Goal: Transaction & Acquisition: Purchase product/service

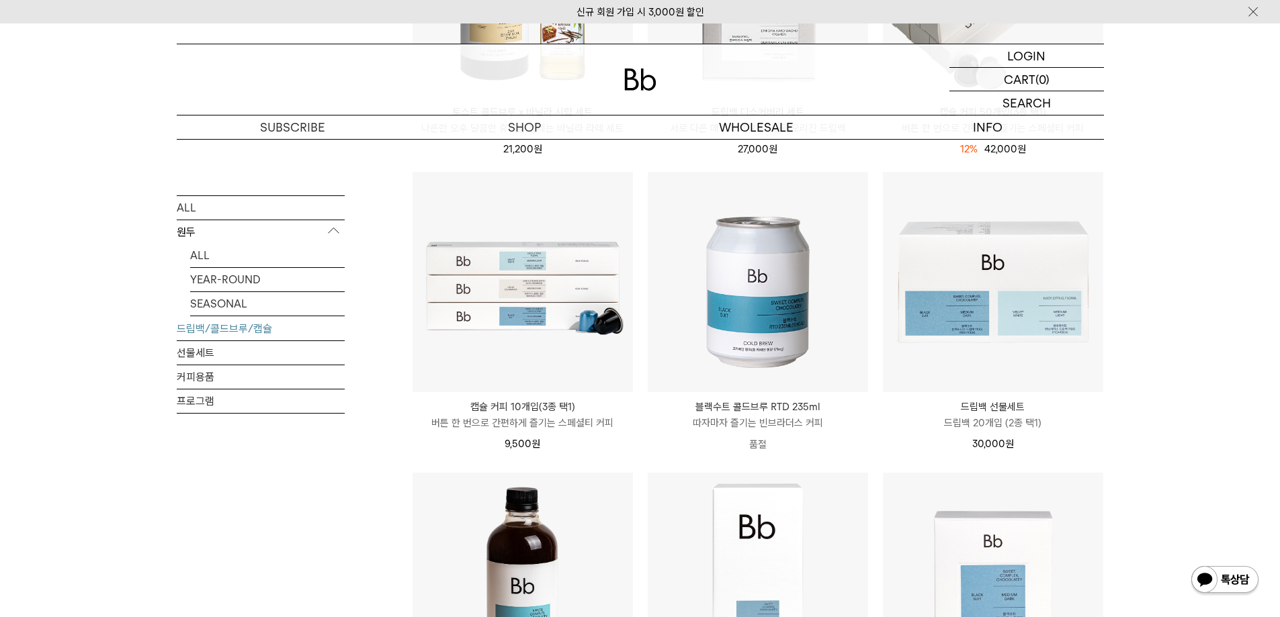
scroll to position [470, 0]
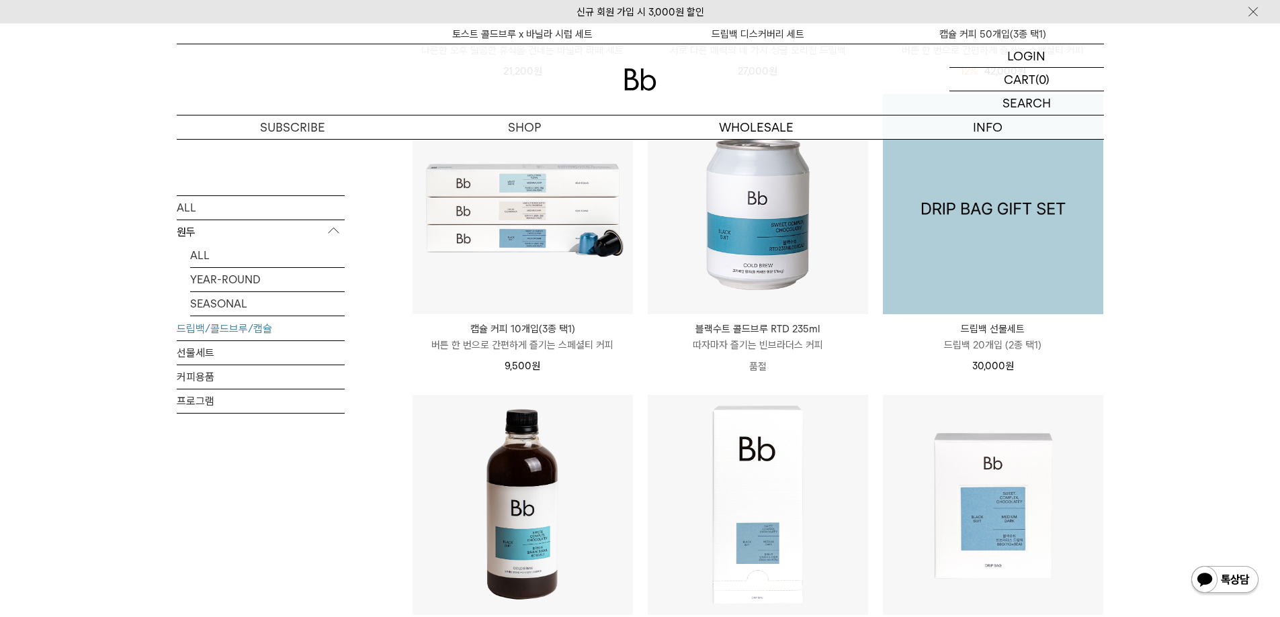
click at [1031, 261] on img at bounding box center [993, 204] width 220 height 220
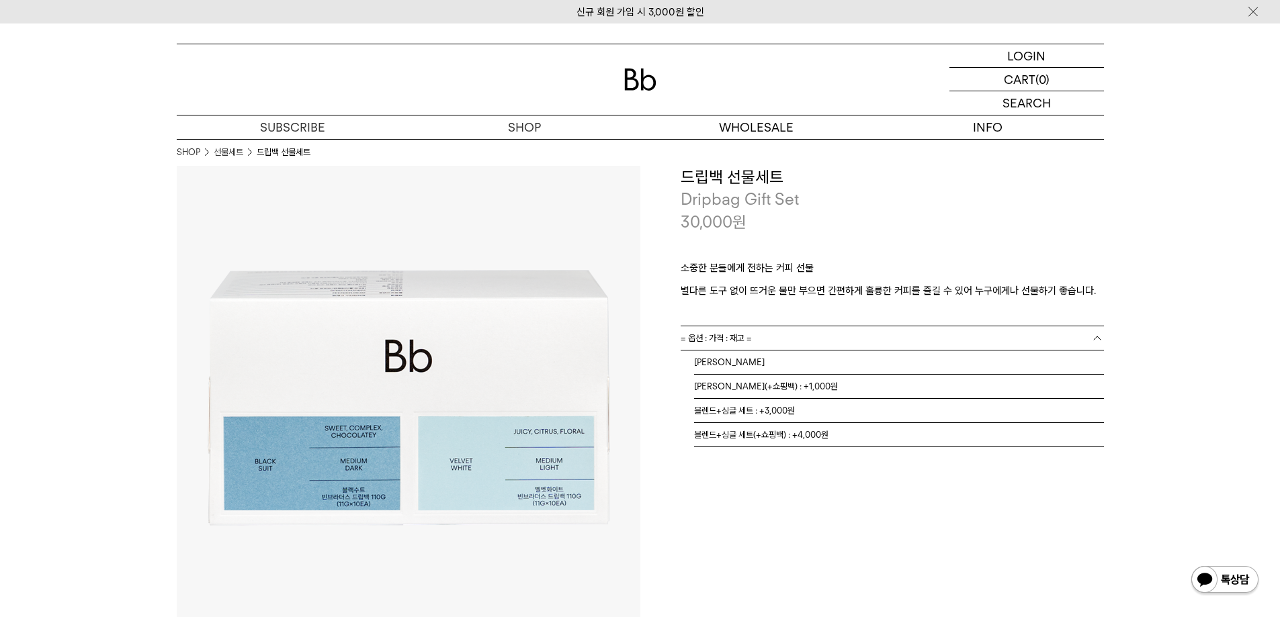
click at [897, 340] on link "= 옵션 : 가격 : 재고 =" at bounding box center [891, 338] width 423 height 24
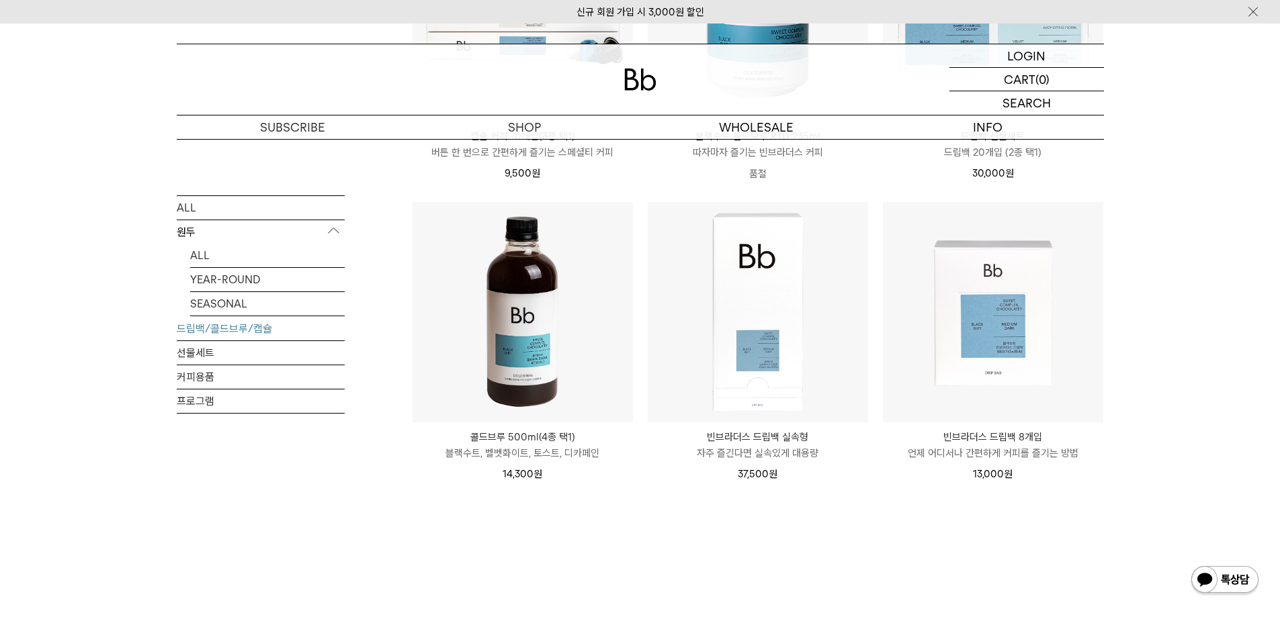
scroll to position [672, 0]
